Goal: Task Accomplishment & Management: Manage account settings

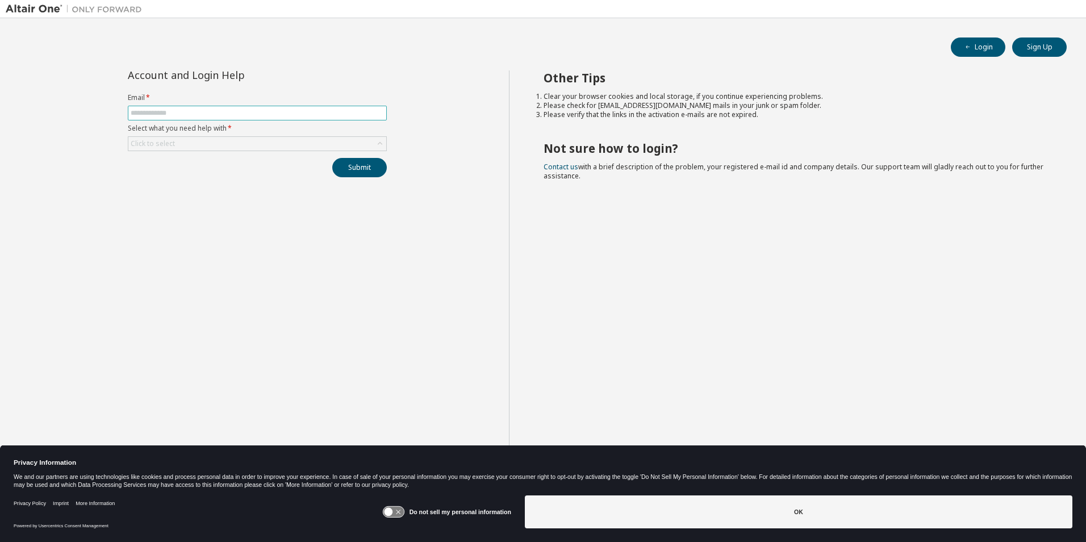
click at [272, 114] on input "text" at bounding box center [257, 112] width 253 height 9
type input "**********"
click at [272, 144] on div "Click to select" at bounding box center [257, 144] width 258 height 14
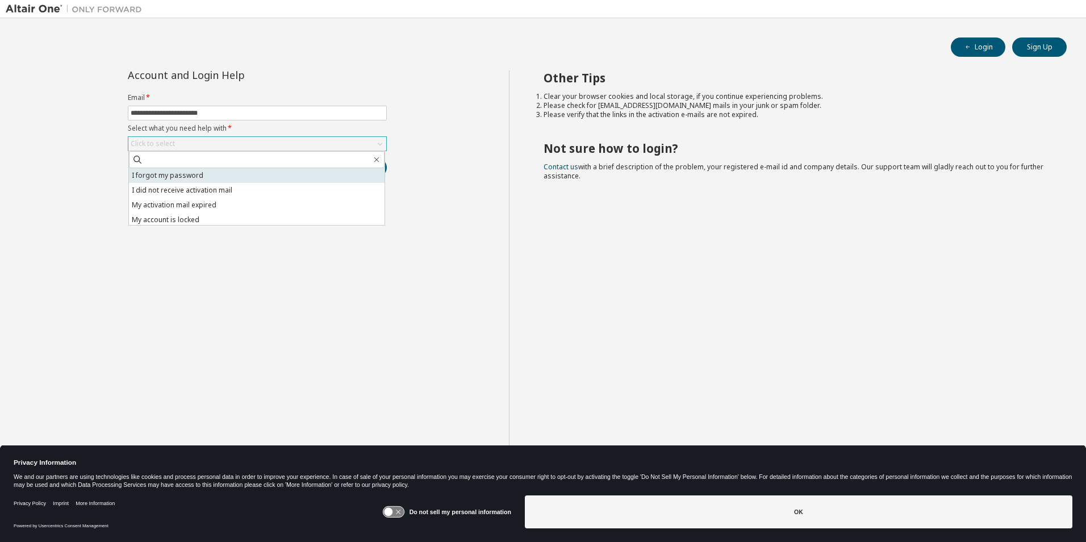
click at [204, 181] on li "I forgot my password" at bounding box center [257, 175] width 256 height 15
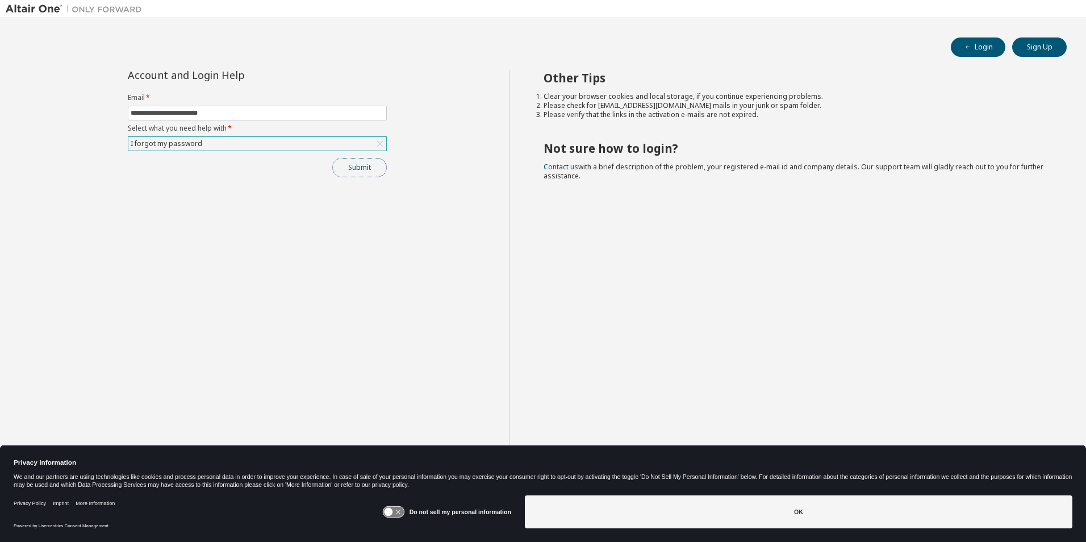
click at [381, 162] on button "Submit" at bounding box center [359, 167] width 55 height 19
click at [981, 53] on button "Login" at bounding box center [978, 46] width 55 height 19
